Goal: Information Seeking & Learning: Learn about a topic

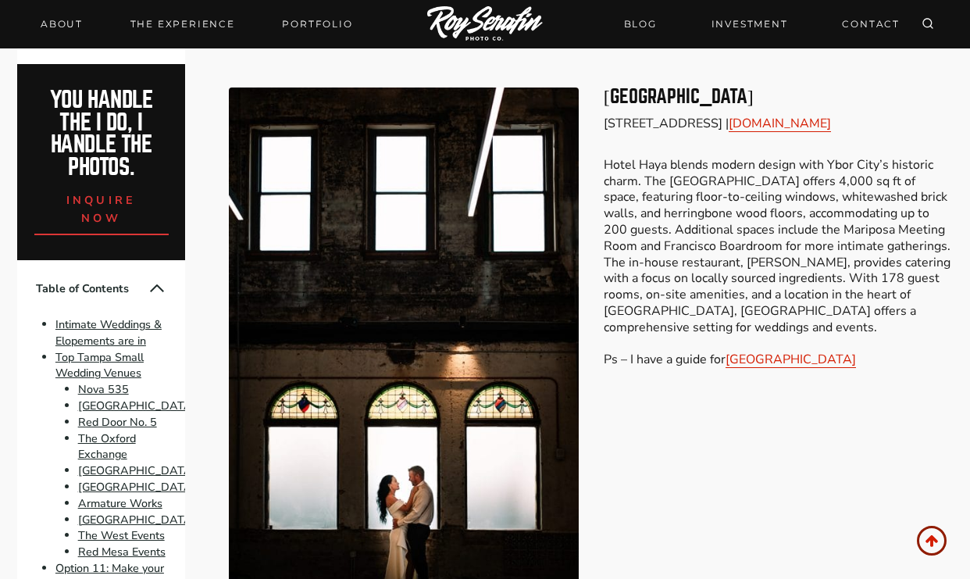
scroll to position [2825, 0]
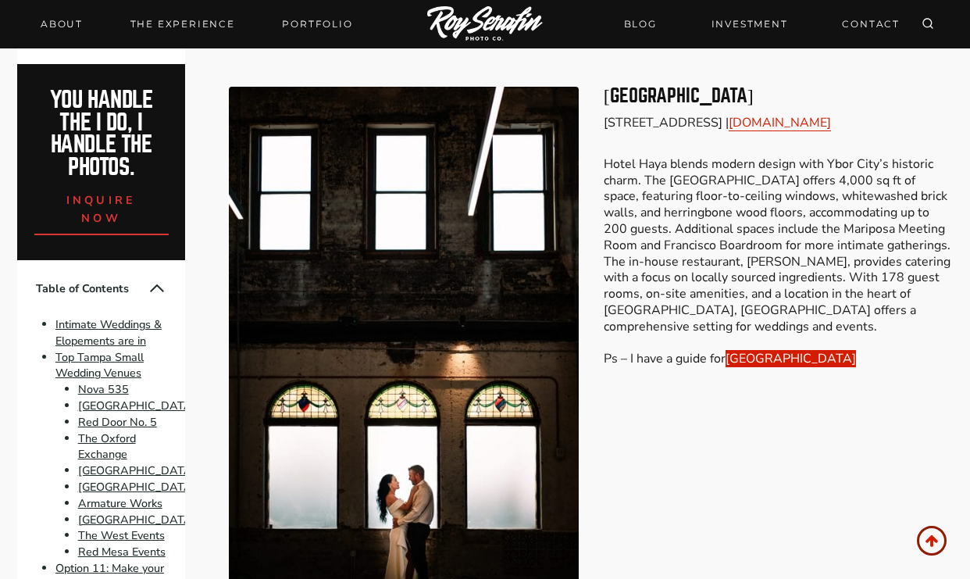
click at [768, 350] on link "Hotel Haya" at bounding box center [790, 358] width 130 height 17
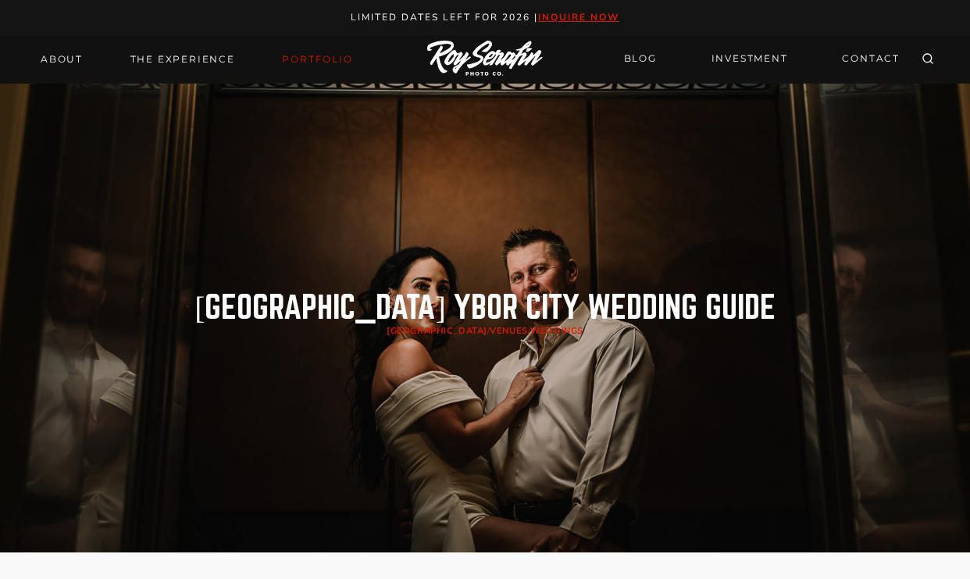
click at [295, 58] on link "Portfolio" at bounding box center [317, 59] width 89 height 22
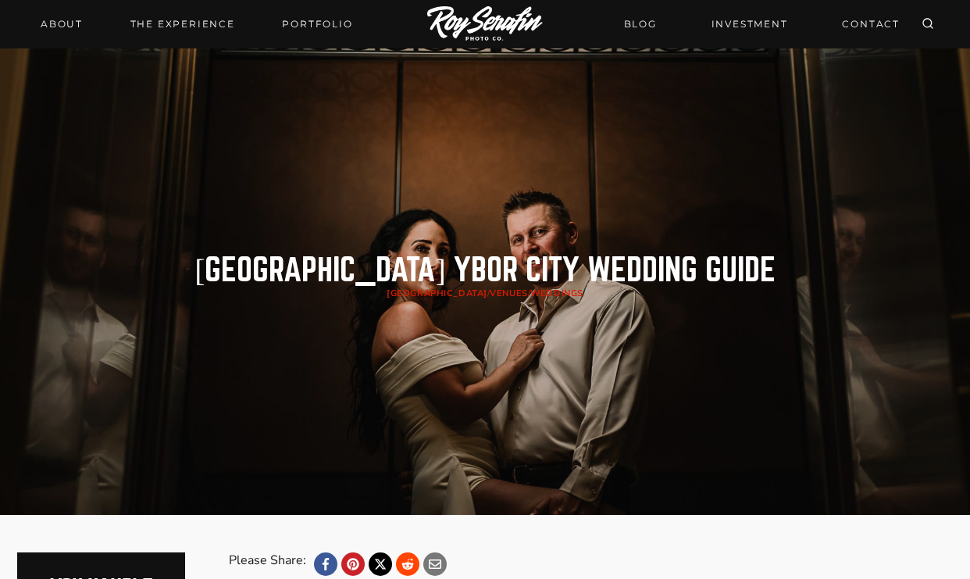
scroll to position [38, 0]
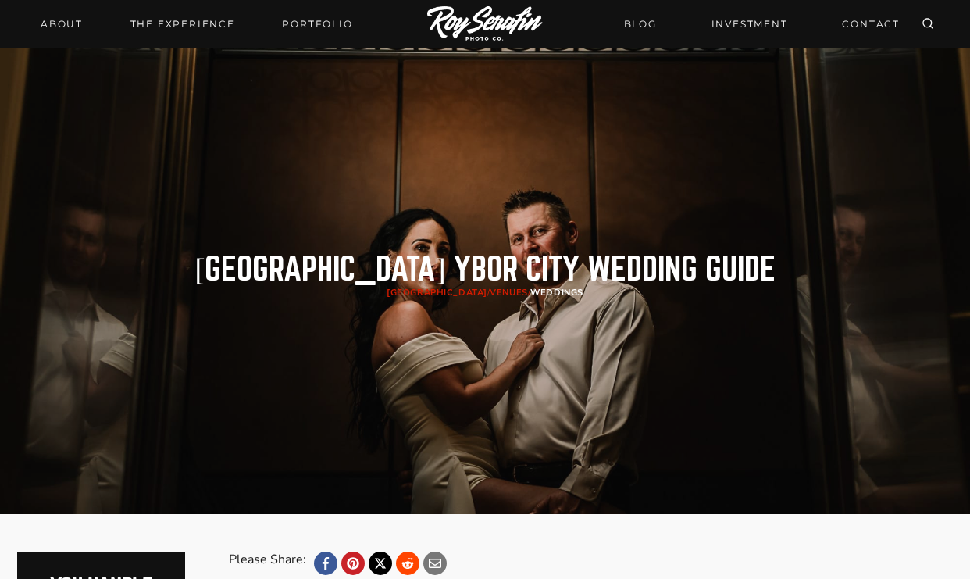
click at [530, 287] on link "Weddings" at bounding box center [556, 293] width 52 height 12
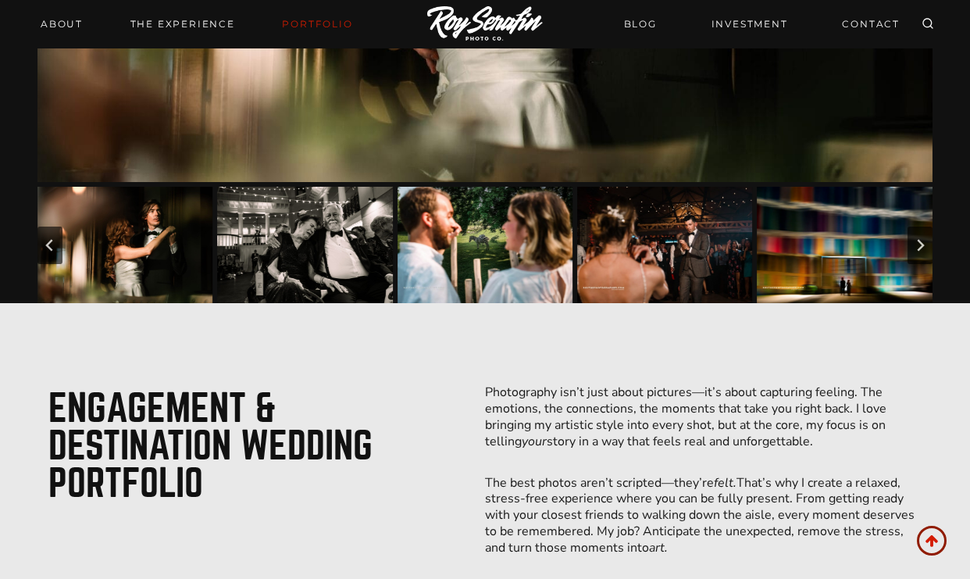
scroll to position [482, 0]
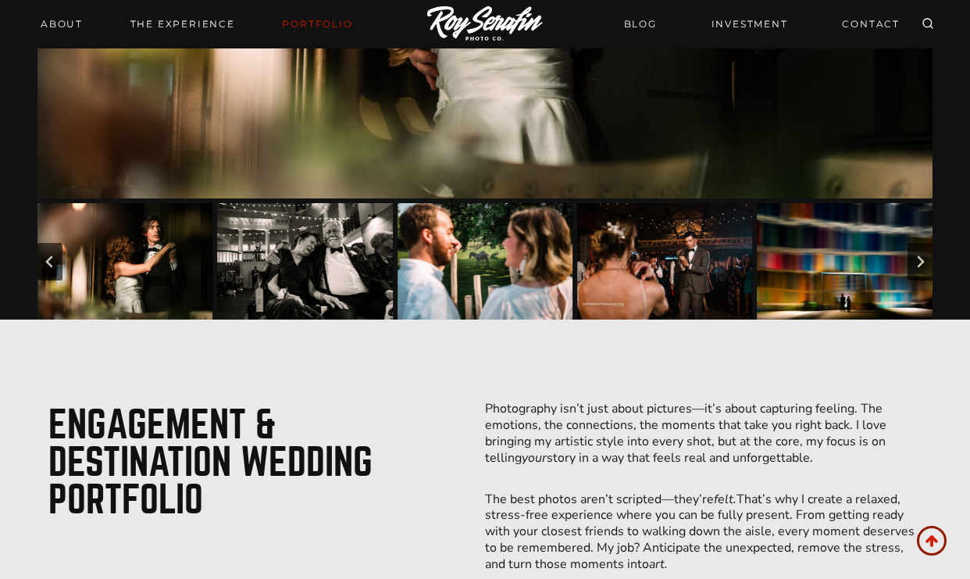
click at [177, 252] on img "Go to slide 1" at bounding box center [124, 261] width 175 height 117
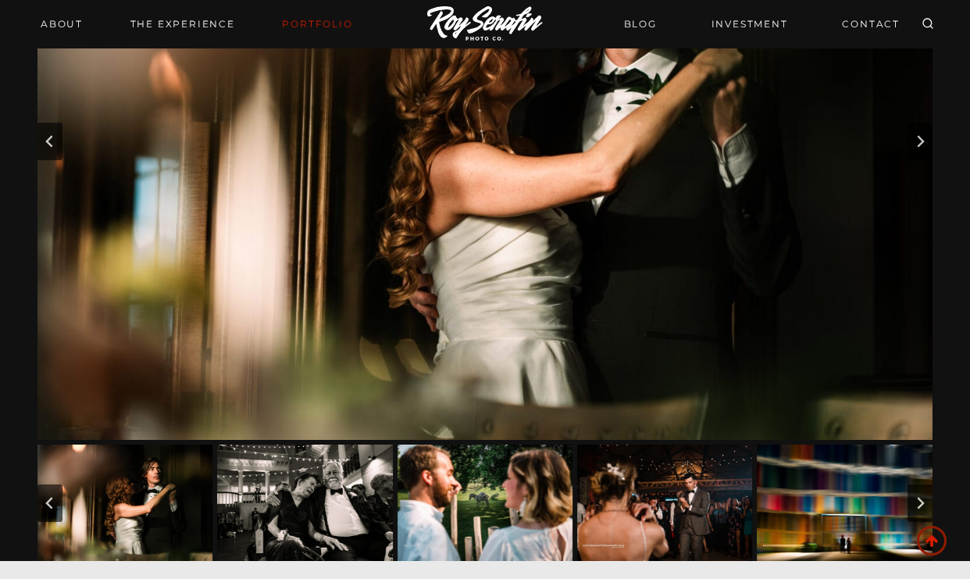
scroll to position [239, 0]
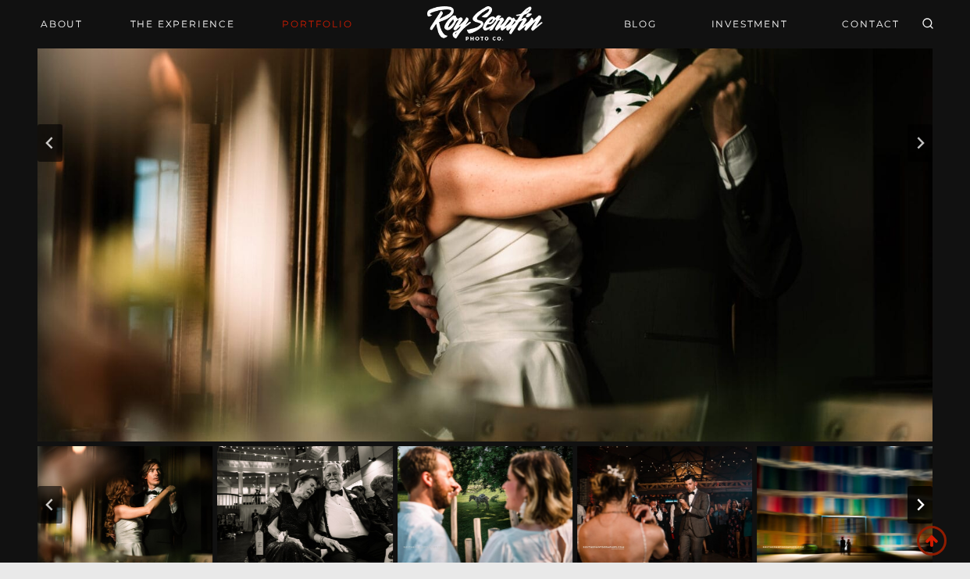
click at [925, 500] on icon "Next slide" at bounding box center [920, 504] width 12 height 12
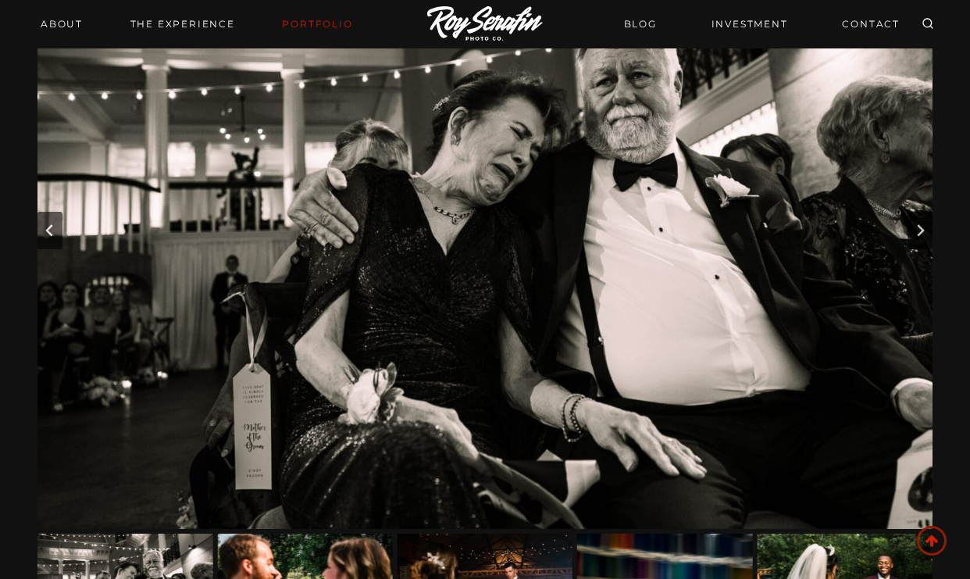
scroll to position [151, 0]
click at [918, 229] on icon "Next slide" at bounding box center [920, 230] width 12 height 12
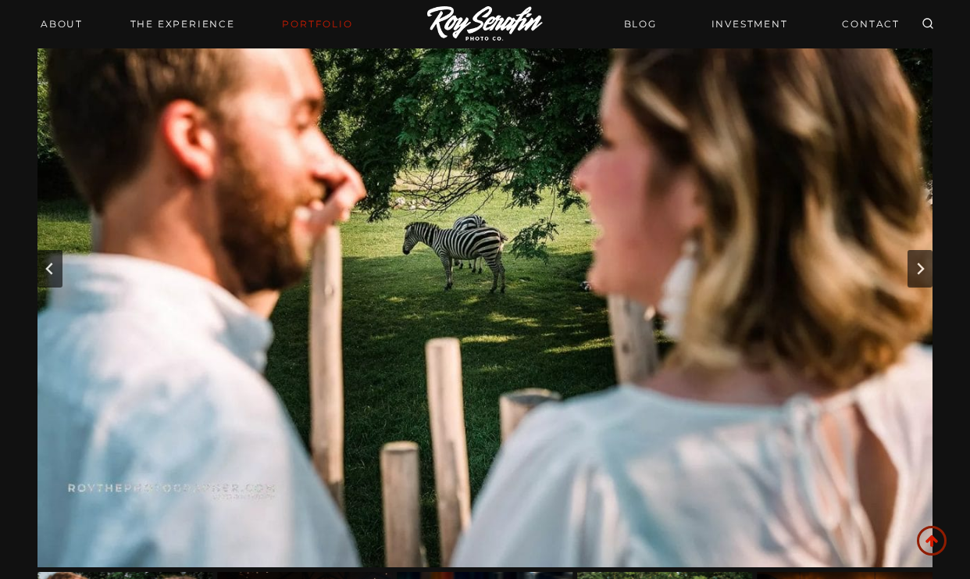
scroll to position [112, 0]
click at [921, 266] on icon "Next slide" at bounding box center [920, 269] width 7 height 12
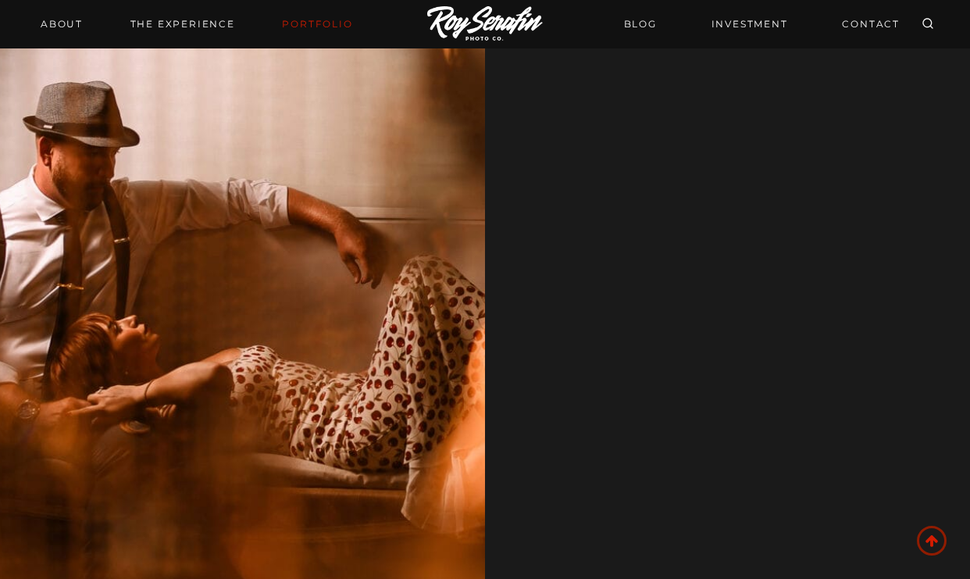
scroll to position [1656, 0]
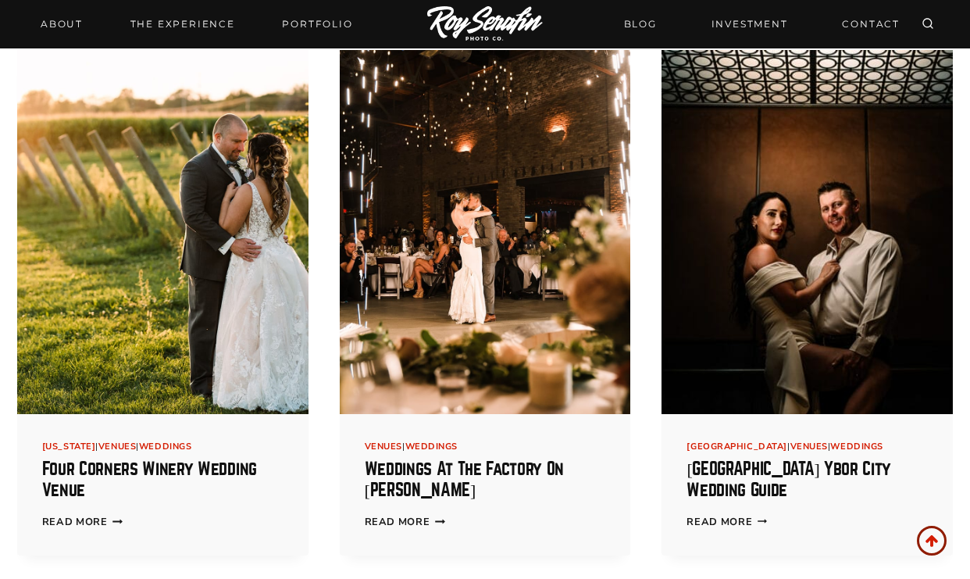
scroll to position [422, 0]
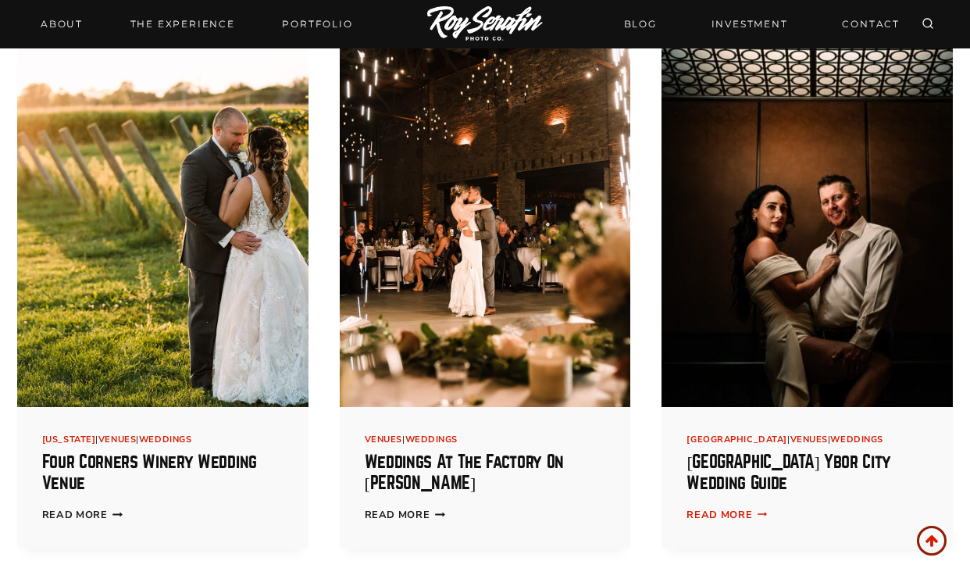
click at [736, 515] on link "Read More Hotel Haya Ybor City Wedding Guide Continue" at bounding box center [726, 515] width 80 height 14
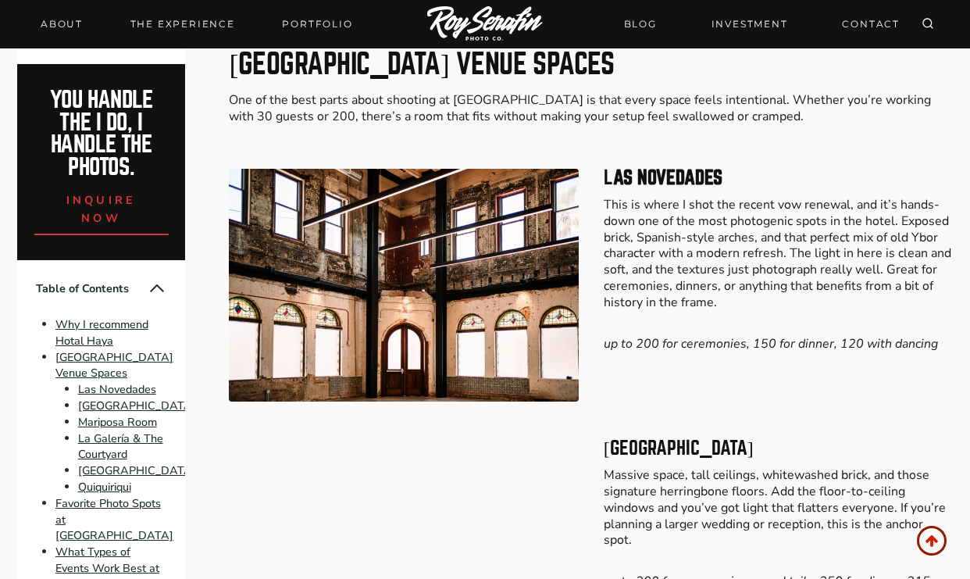
scroll to position [1709, 0]
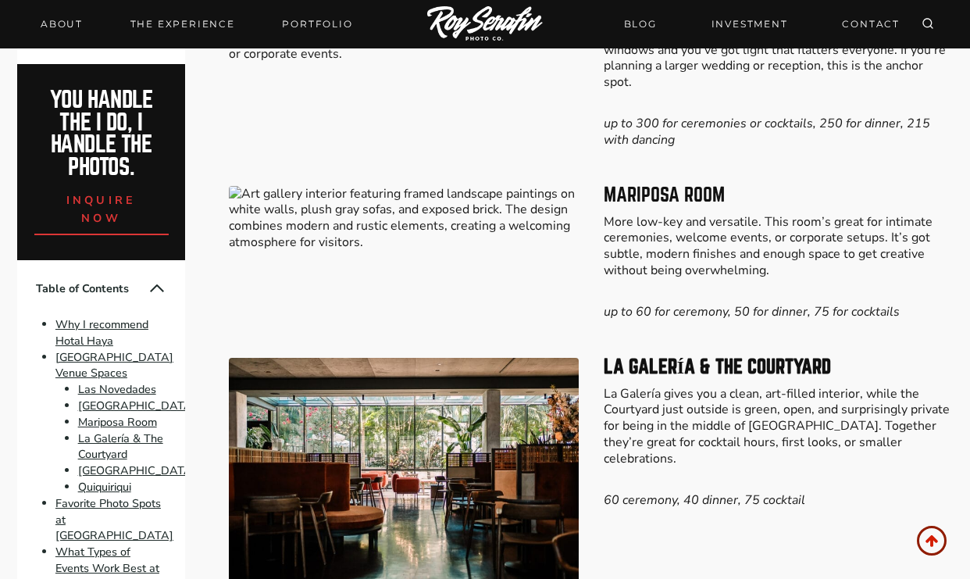
click at [665, 214] on p "More low-key and versatile. This room’s great for intimate ceremonies, welcome …" at bounding box center [778, 246] width 349 height 65
click at [401, 186] on img at bounding box center [403, 218] width 349 height 65
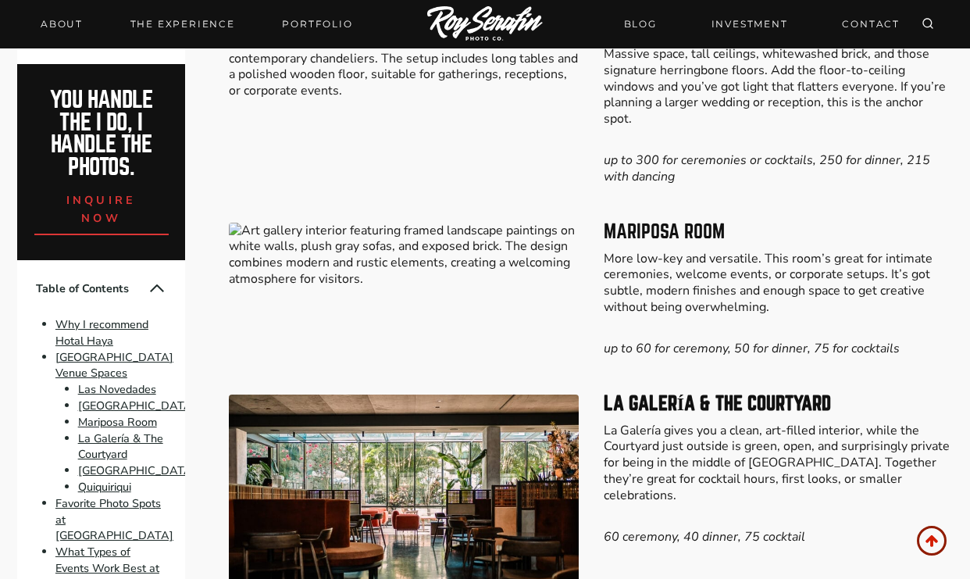
scroll to position [1672, 0]
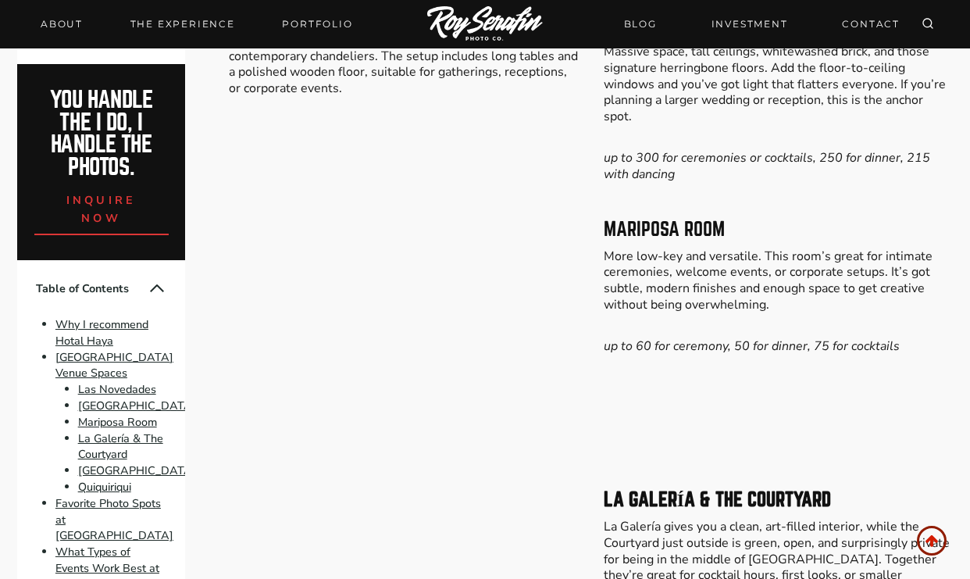
scroll to position [1684, 0]
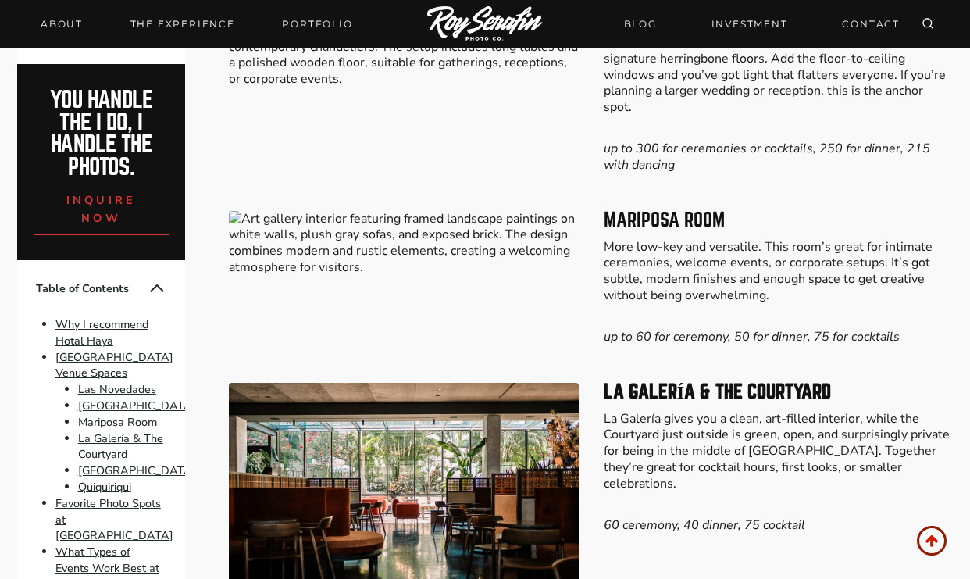
click at [400, 211] on img at bounding box center [403, 243] width 349 height 65
click at [401, 211] on img at bounding box center [403, 243] width 349 height 65
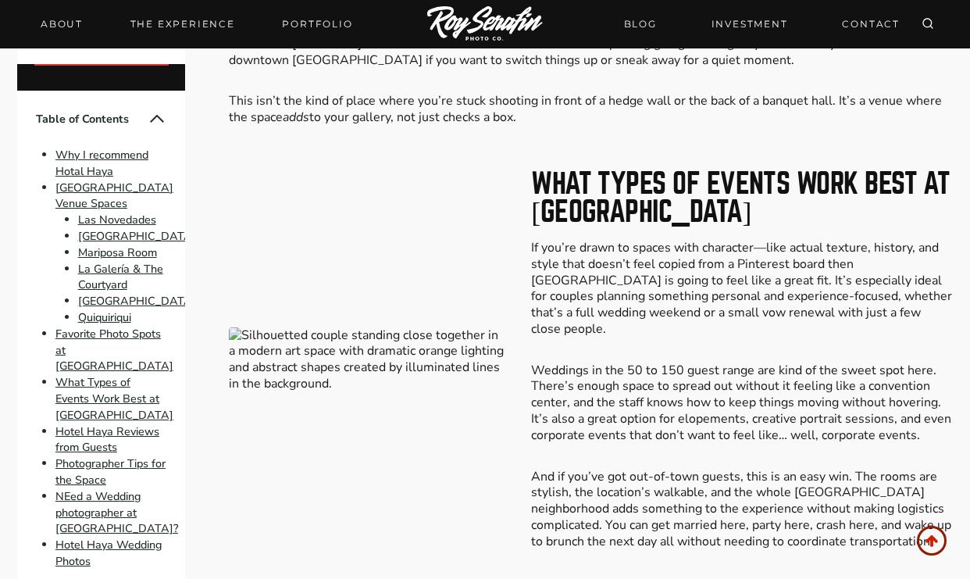
scroll to position [169, 0]
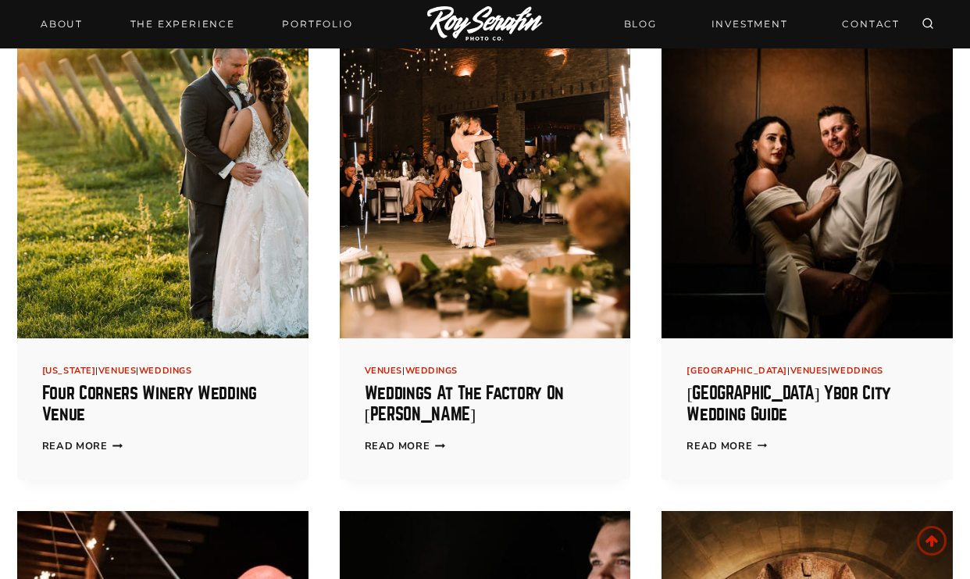
scroll to position [492, 0]
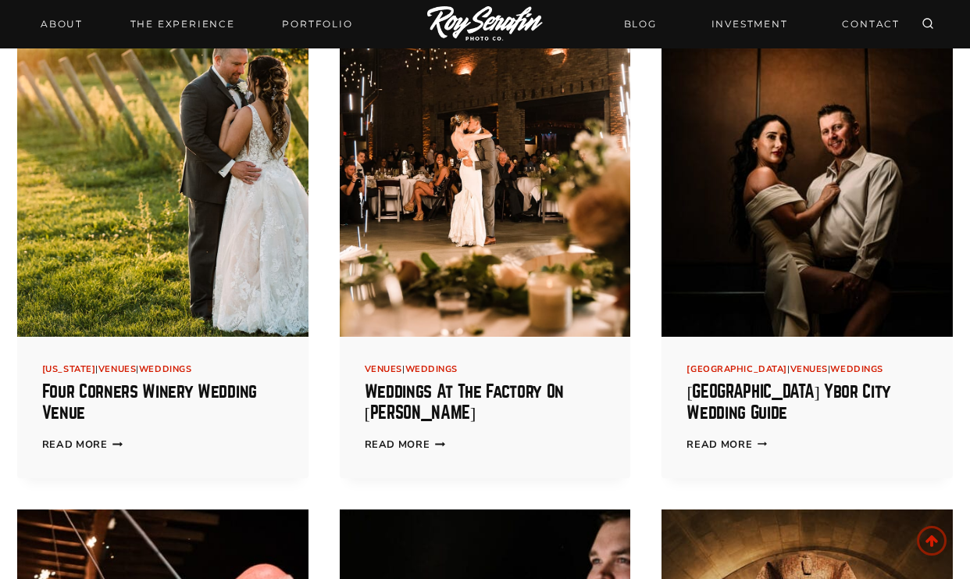
click at [485, 188] on img at bounding box center [485, 155] width 291 height 364
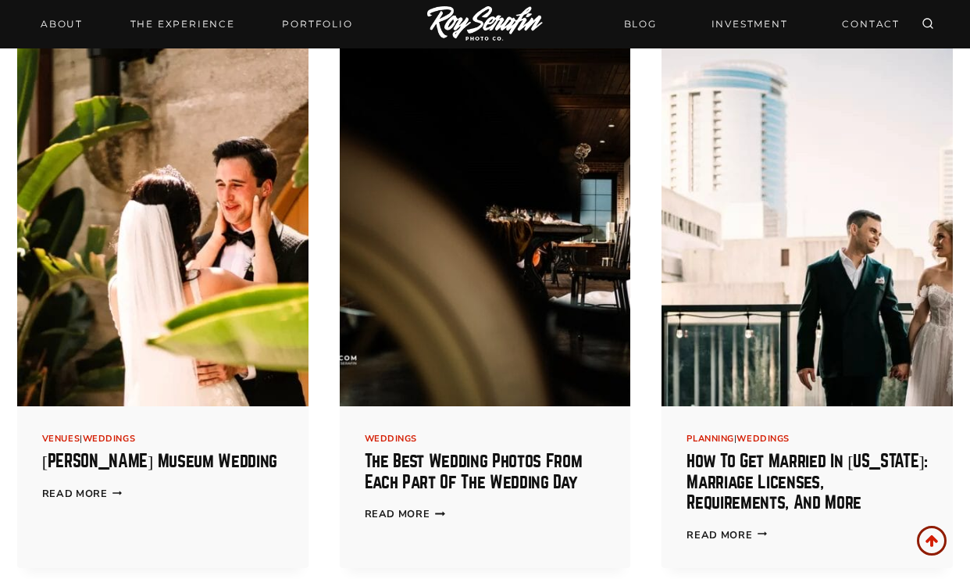
scroll to position [2095, 0]
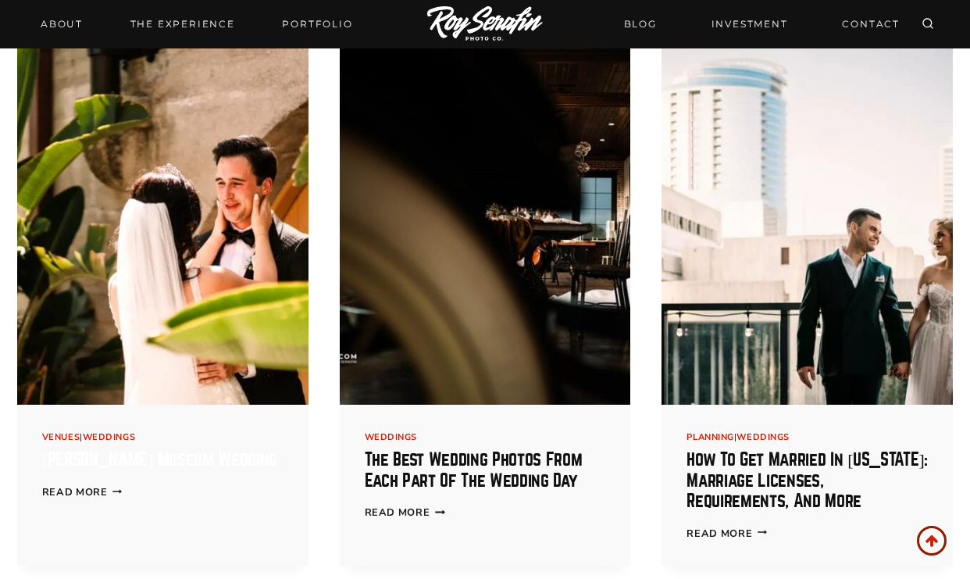
click at [125, 451] on link "Lightner Museum Wedding" at bounding box center [159, 460] width 235 height 18
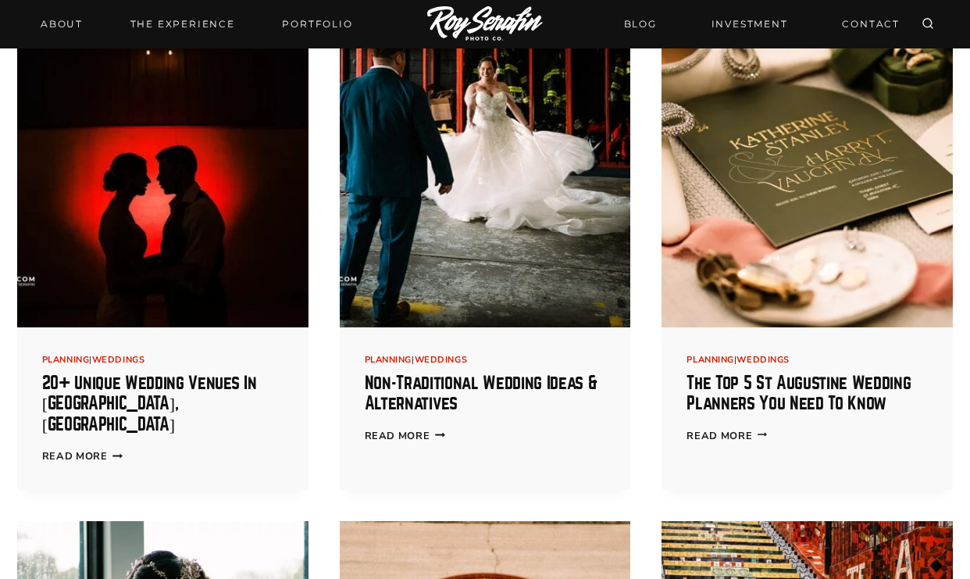
scroll to position [2726, 0]
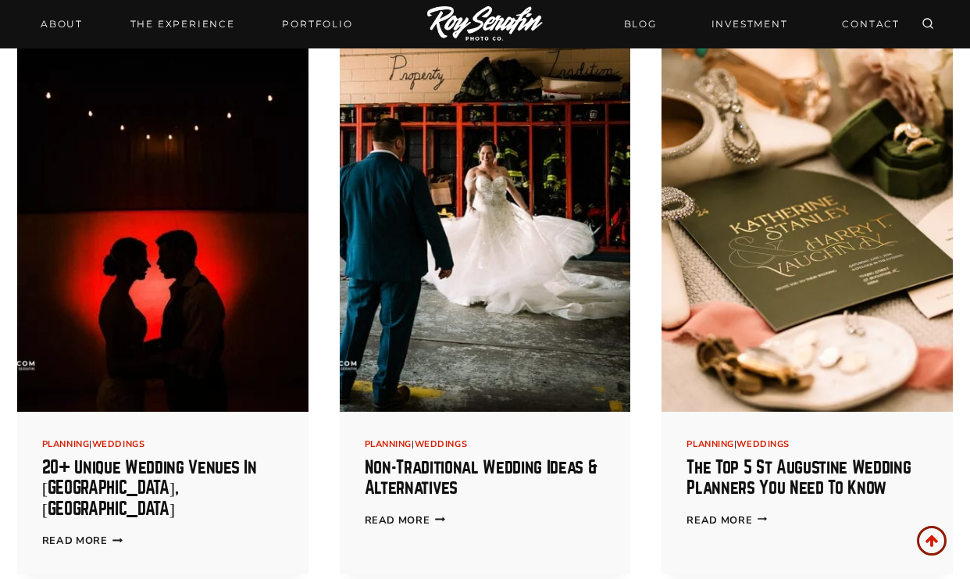
scroll to position [2646, 0]
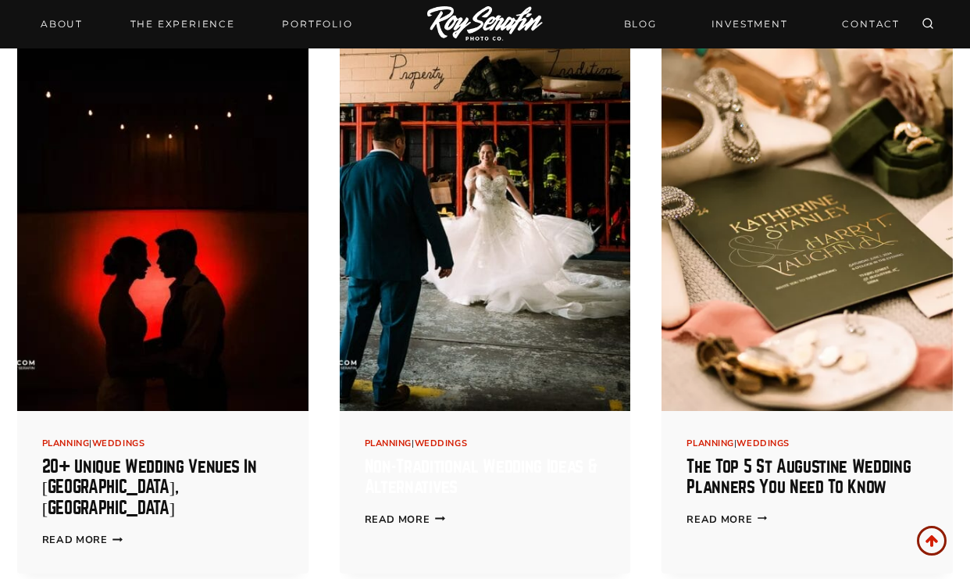
click at [456, 458] on link "Non-Traditional Wedding Ideas & Alternatives" at bounding box center [481, 477] width 233 height 38
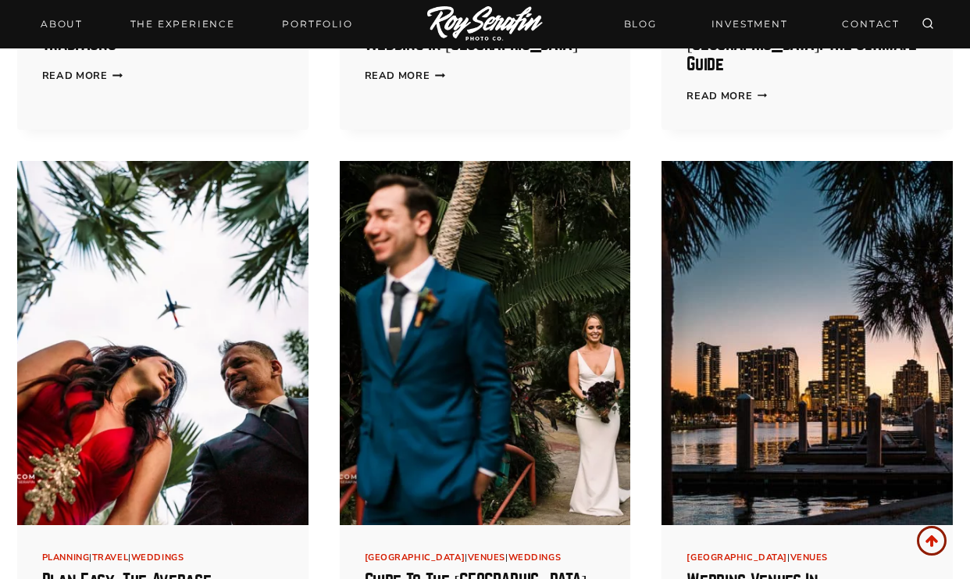
scroll to position [4183, 0]
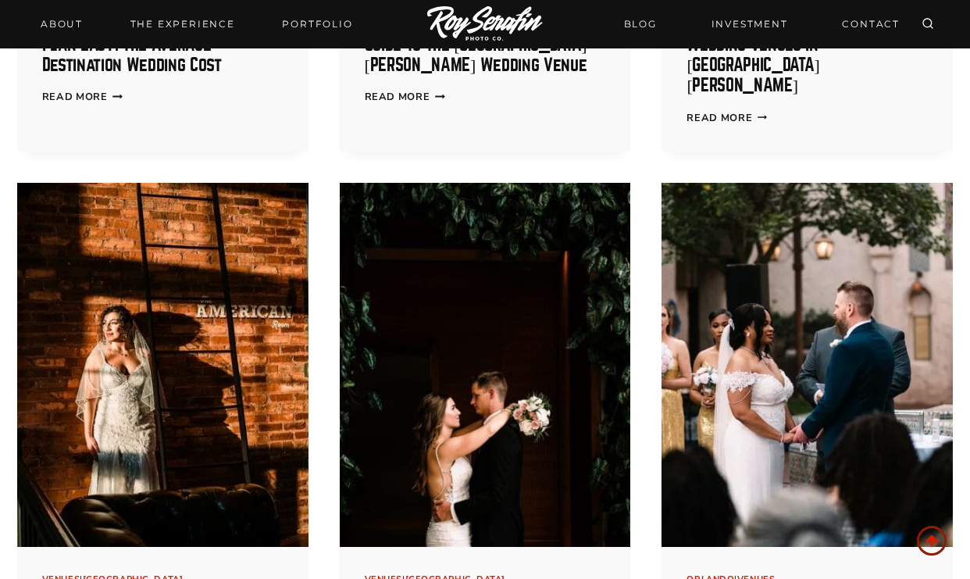
scroll to position [4723, 0]
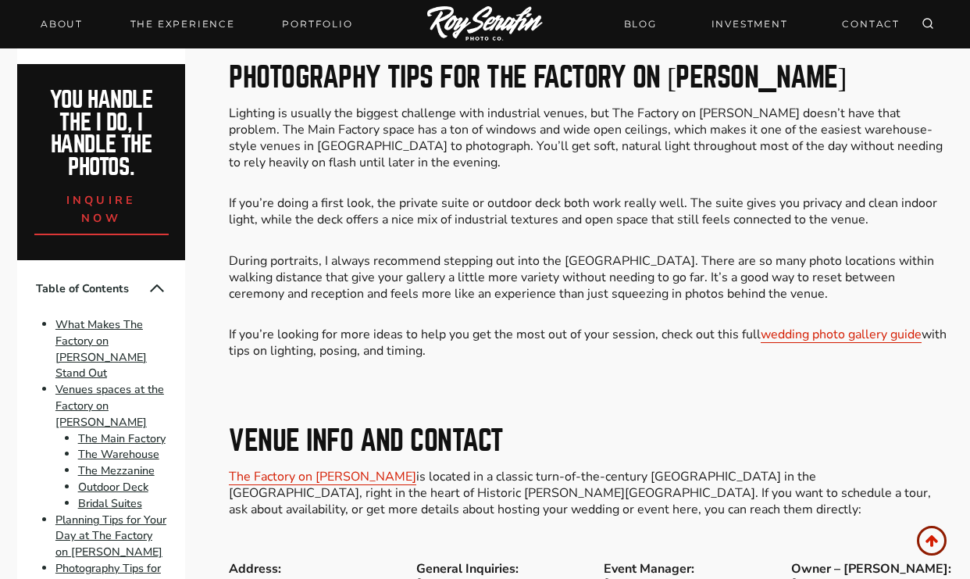
scroll to position [3086, 0]
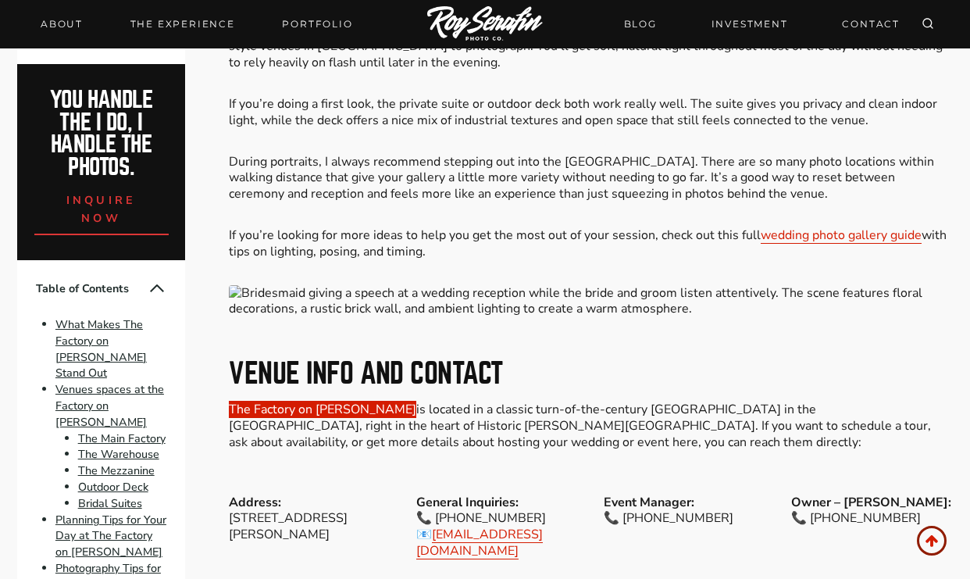
click at [326, 401] on link "The Factory on Barclay" at bounding box center [322, 409] width 187 height 17
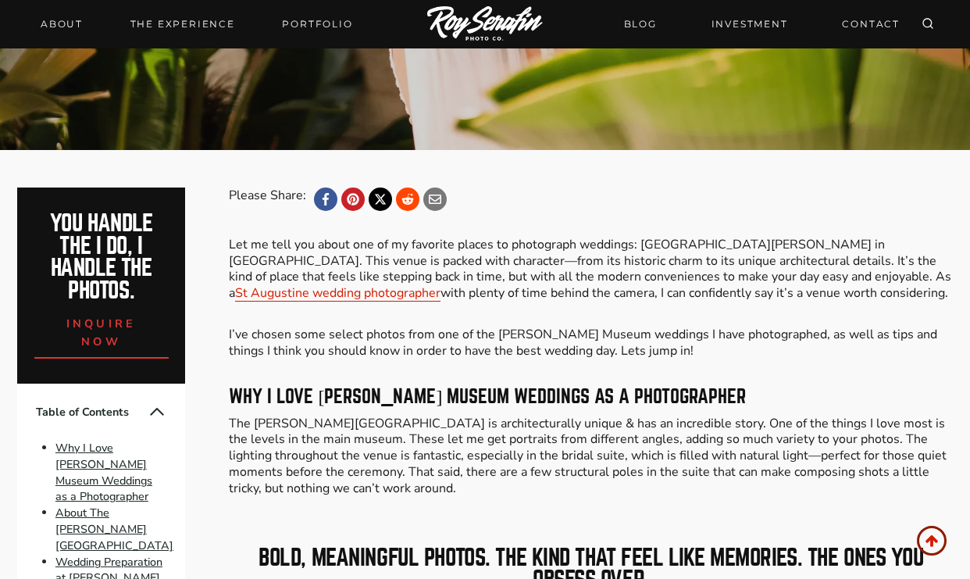
scroll to position [407, 0]
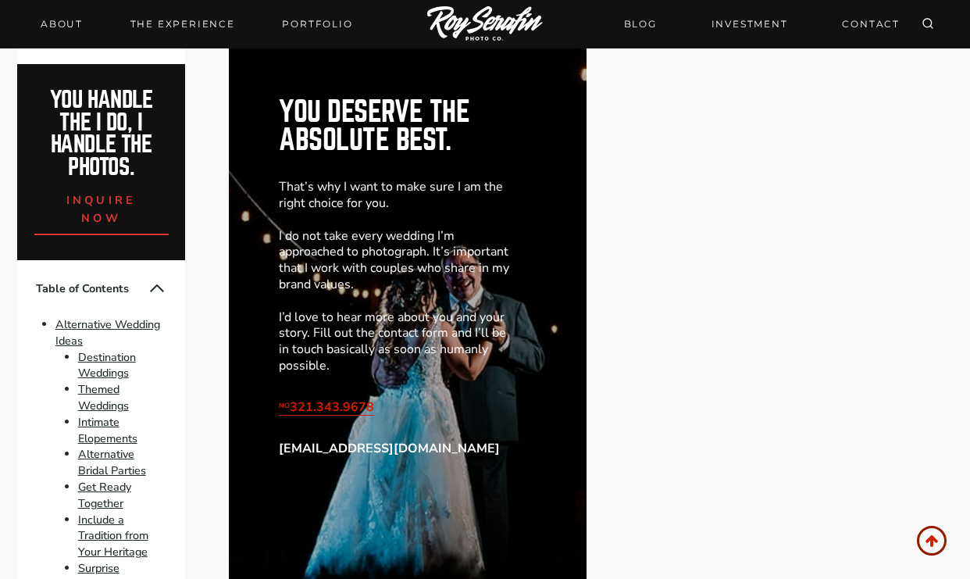
scroll to position [9283, 0]
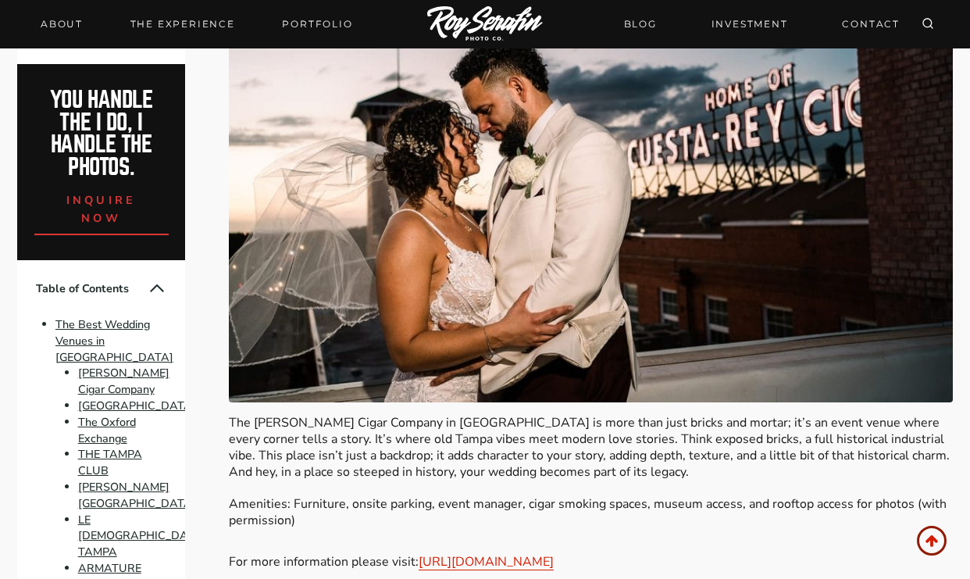
scroll to position [2094, 0]
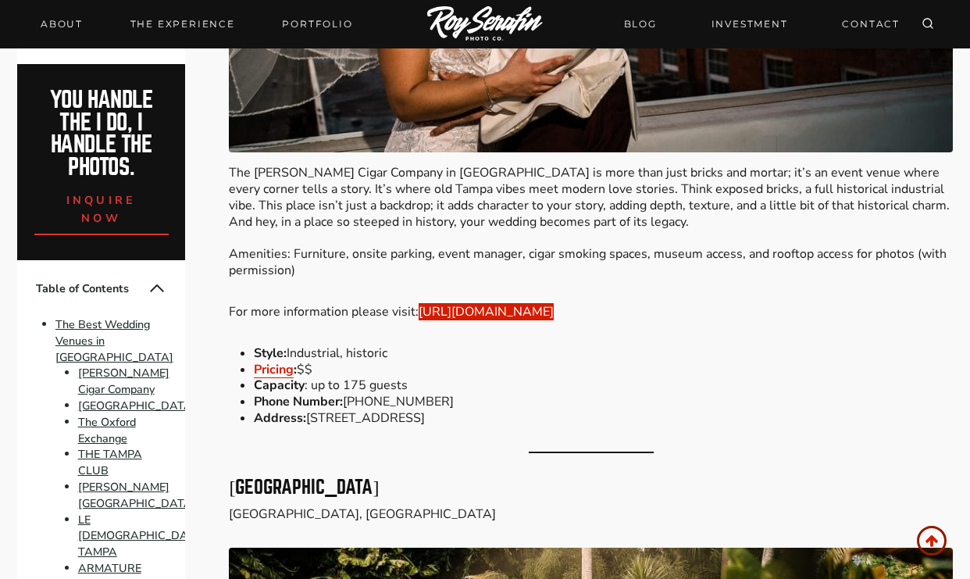
click at [520, 303] on link "https://www.jcnewman.com/event-space/" at bounding box center [486, 311] width 135 height 17
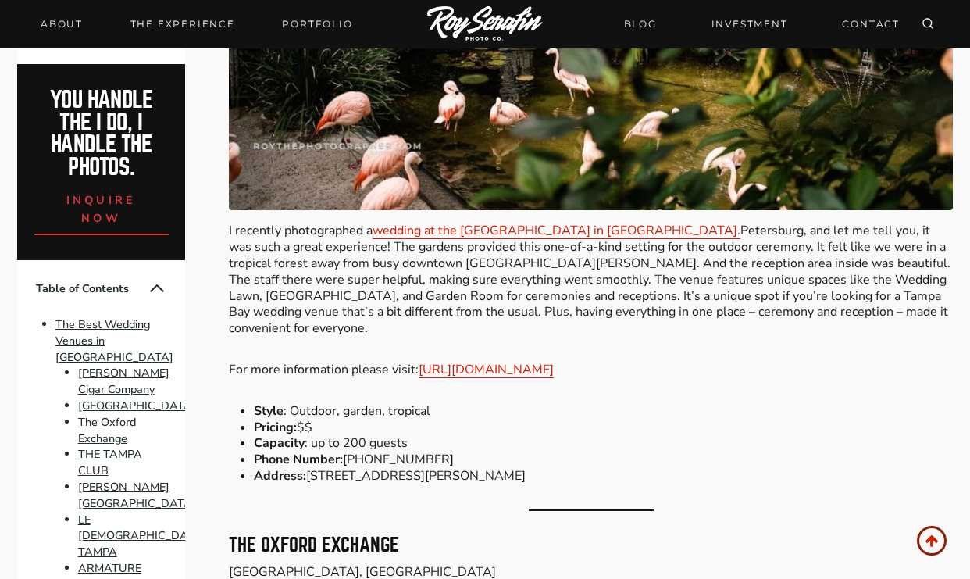
scroll to position [2915, 0]
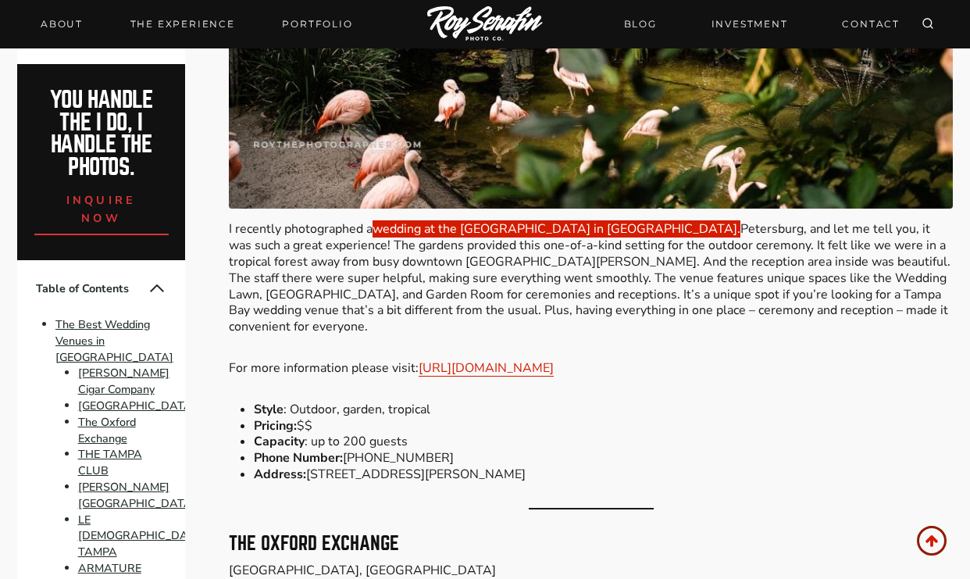
click at [561, 220] on link "wedding at the Sunken Gardens in St." at bounding box center [556, 228] width 368 height 17
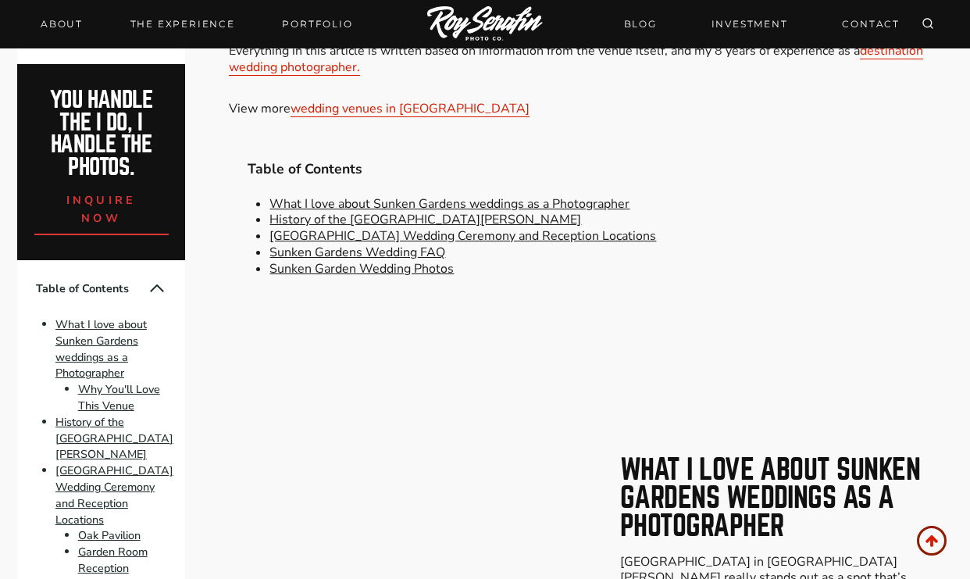
scroll to position [696, 0]
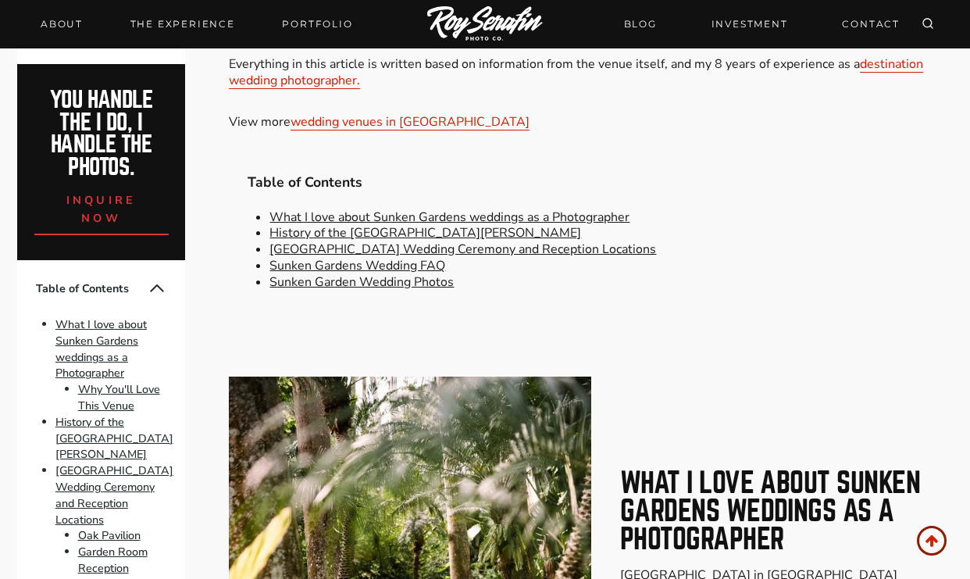
click at [571, 241] on link "Sunken Gardens Wedding Ceremony and Reception Locations" at bounding box center [462, 249] width 387 height 17
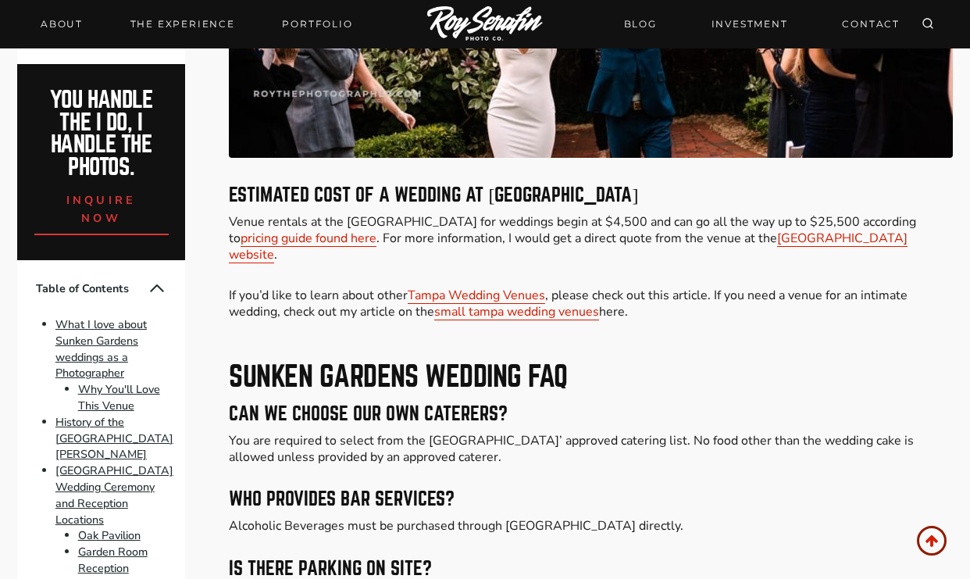
scroll to position [3397, 0]
click at [825, 230] on link "Sunken Gardens website" at bounding box center [568, 247] width 679 height 34
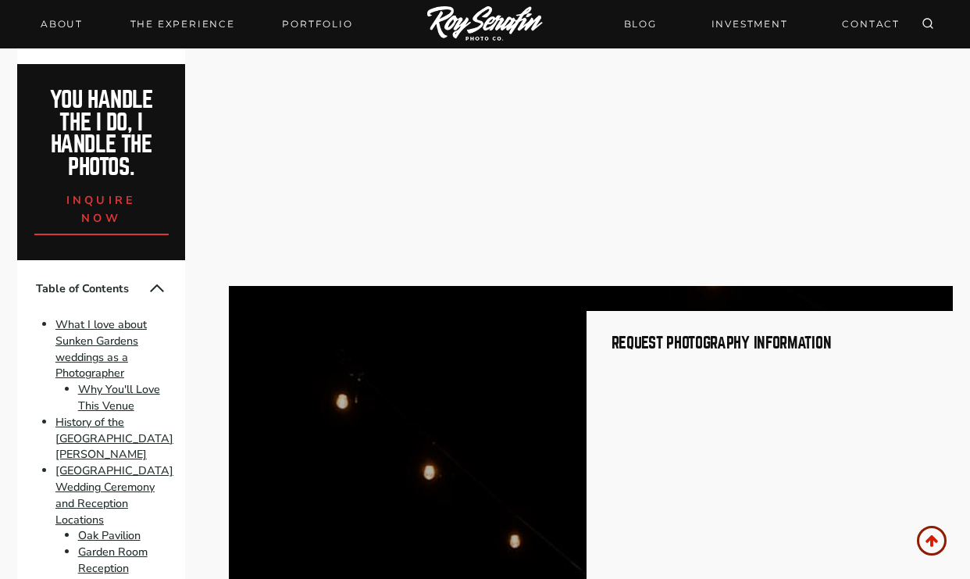
scroll to position [5466, 0]
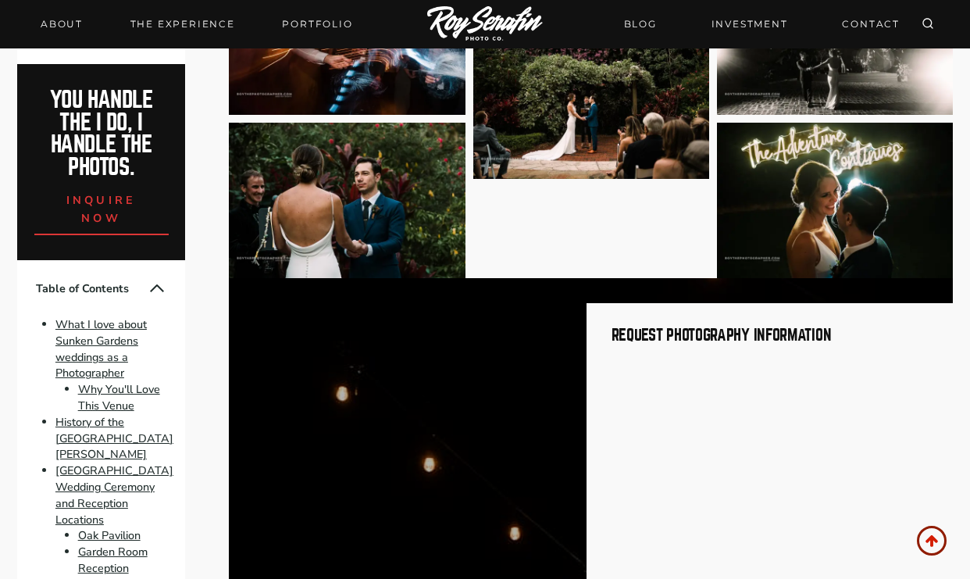
scroll to position [696, 0]
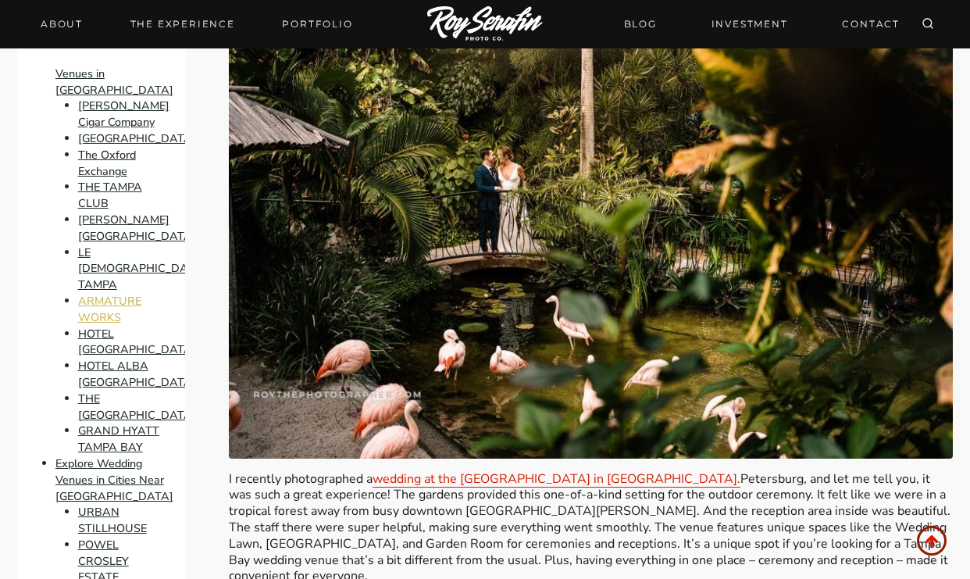
scroll to position [269, 0]
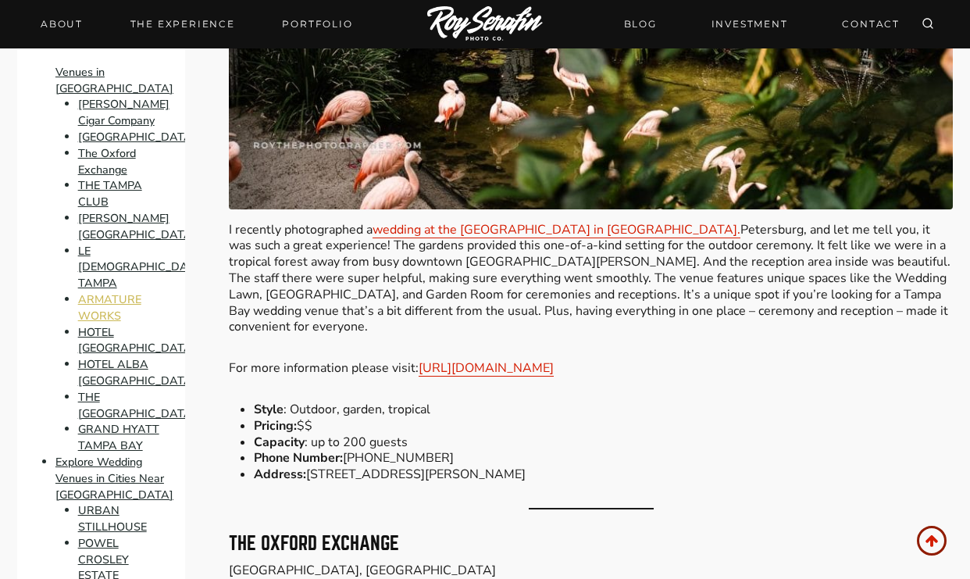
click at [100, 291] on link "ARMATURE WORKS" at bounding box center [109, 307] width 63 height 32
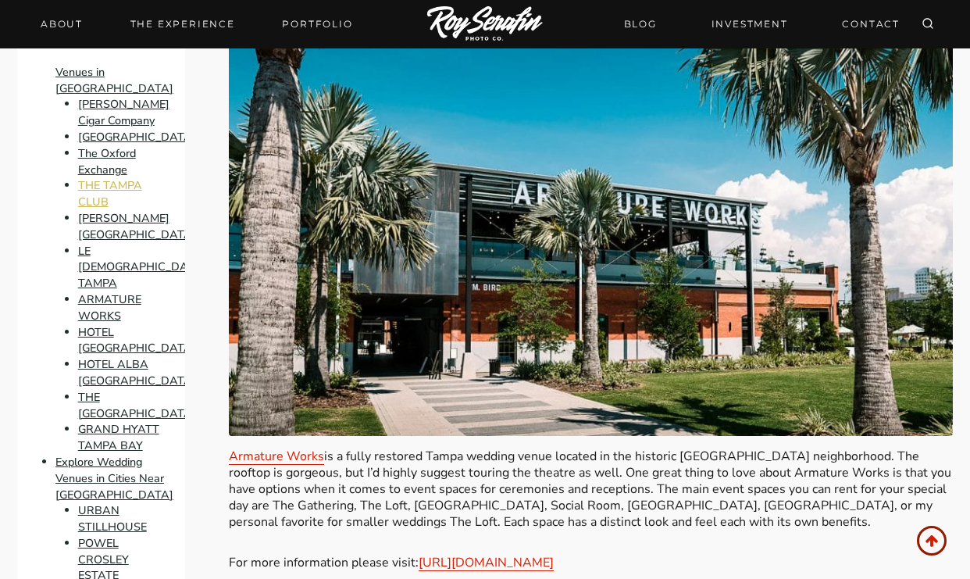
click at [97, 193] on link "THE TAMPA CLUB" at bounding box center [110, 194] width 64 height 32
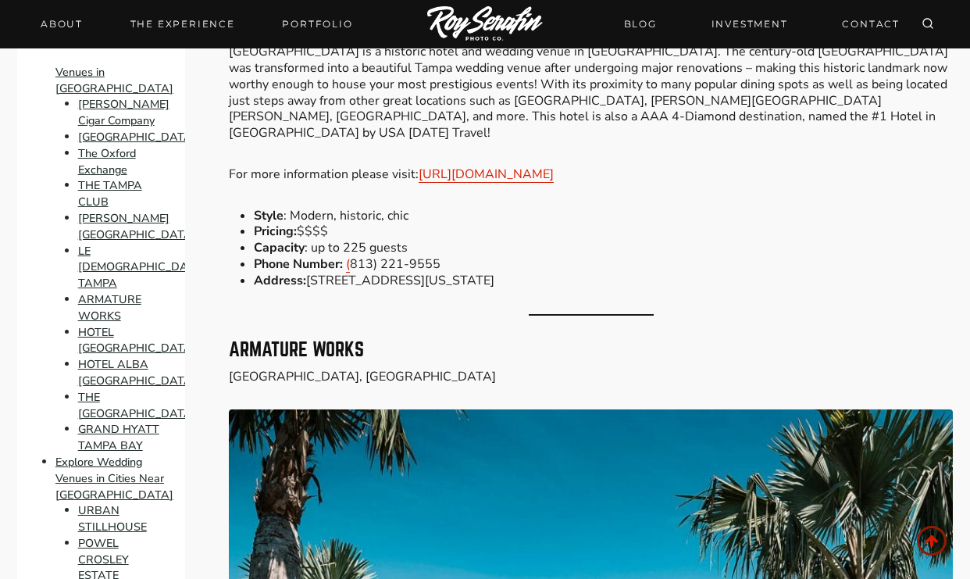
scroll to position [6077, 0]
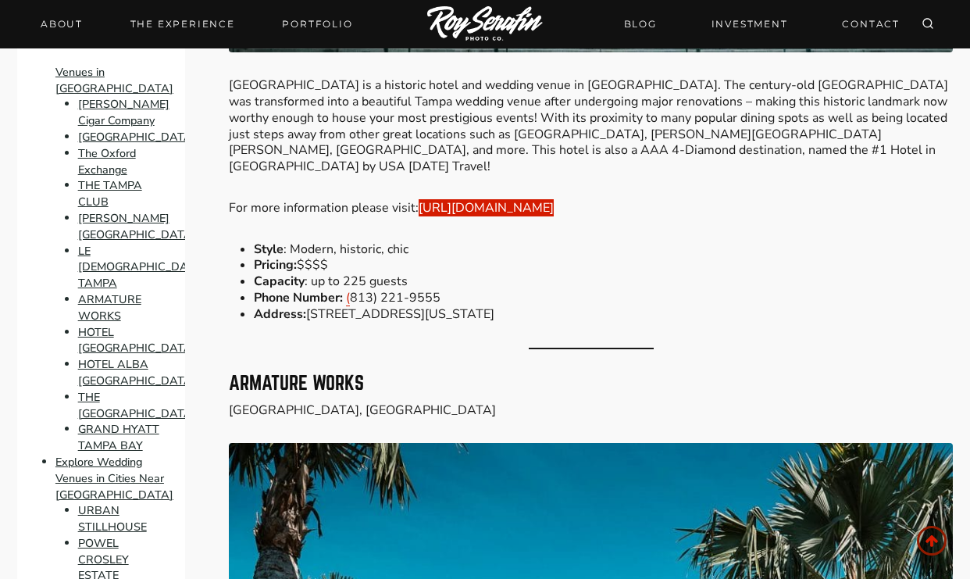
click at [554, 216] on link "https://www.marriott.com/hotels/event-planning/wedding-planning/tpamd-le-meridi…" at bounding box center [486, 207] width 135 height 17
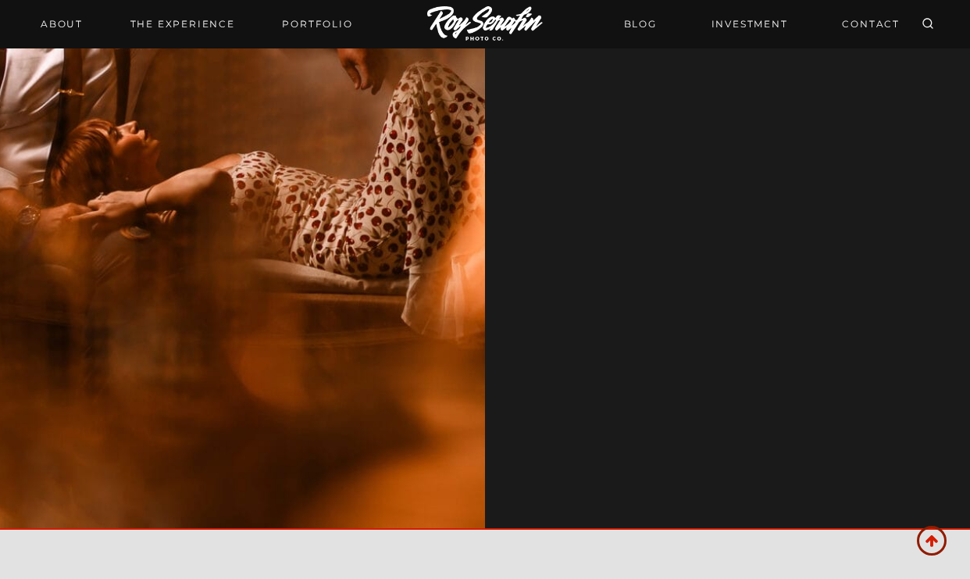
scroll to position [17094, 0]
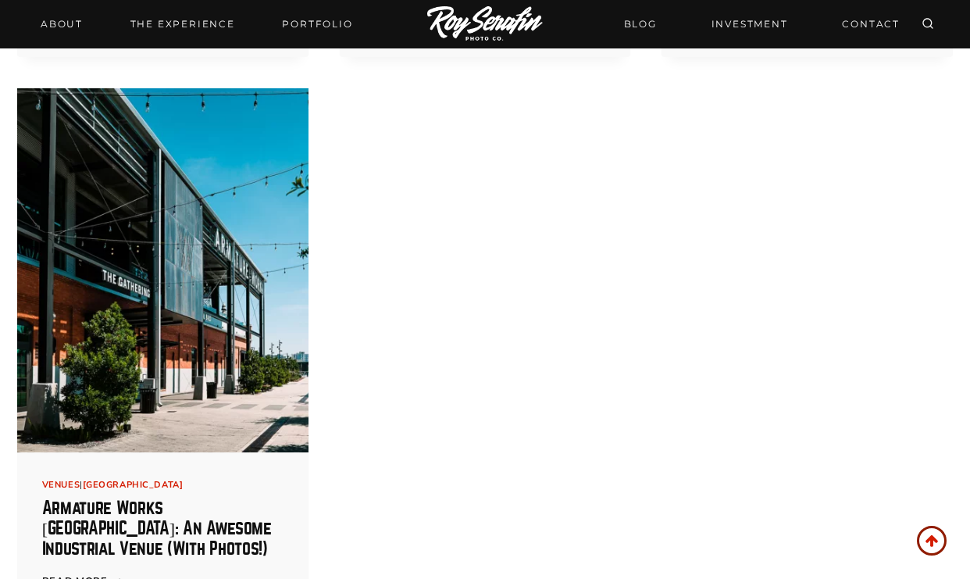
scroll to position [3721, 0]
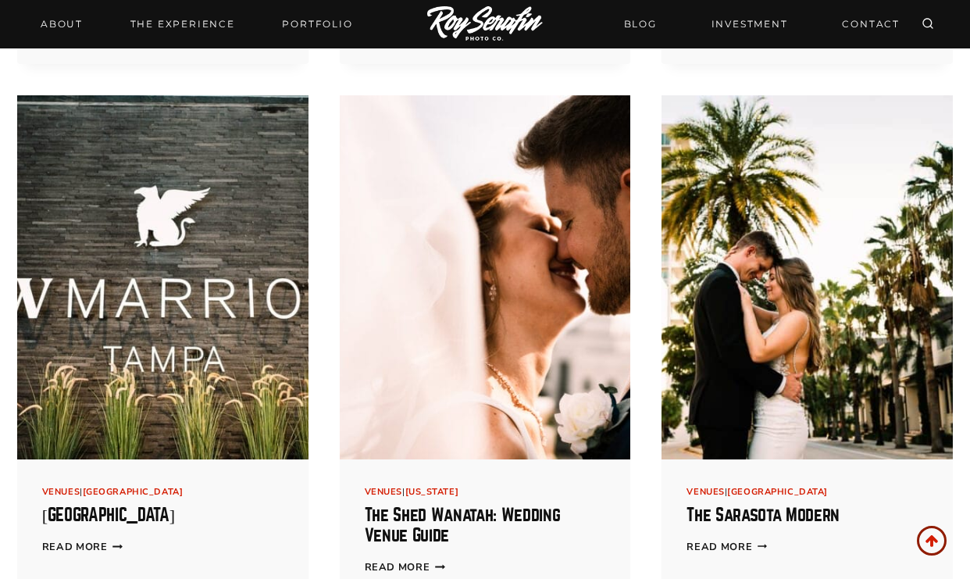
scroll to position [3179, 0]
